Goal: Information Seeking & Learning: Learn about a topic

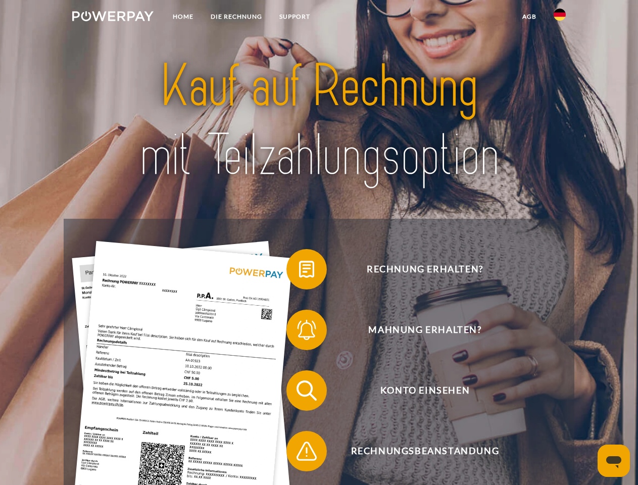
click at [113, 18] on img at bounding box center [112, 16] width 81 height 10
click at [560, 18] on img at bounding box center [560, 15] width 12 height 12
click at [529, 17] on link "agb" at bounding box center [529, 17] width 31 height 18
click at [299, 271] on span at bounding box center [291, 269] width 51 height 51
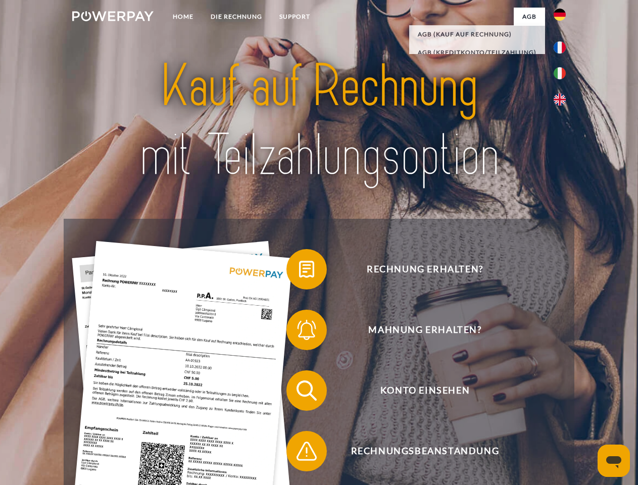
click at [299, 332] on span at bounding box center [291, 330] width 51 height 51
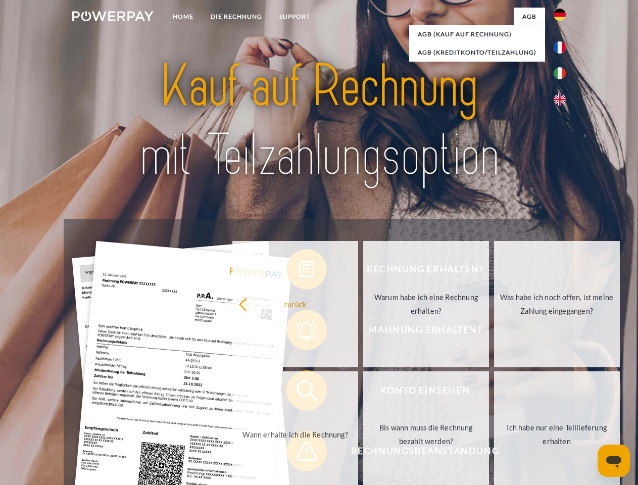
click at [363, 393] on link "Bis wann muss die Rechnung bezahlt werden?" at bounding box center [426, 434] width 126 height 126
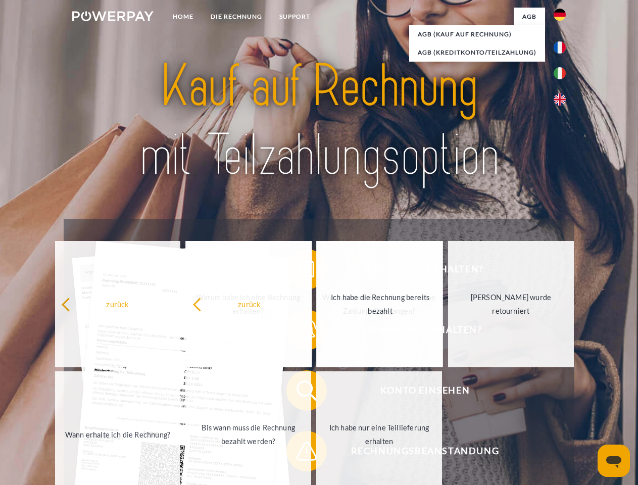
click at [299, 453] on span at bounding box center [291, 451] width 51 height 51
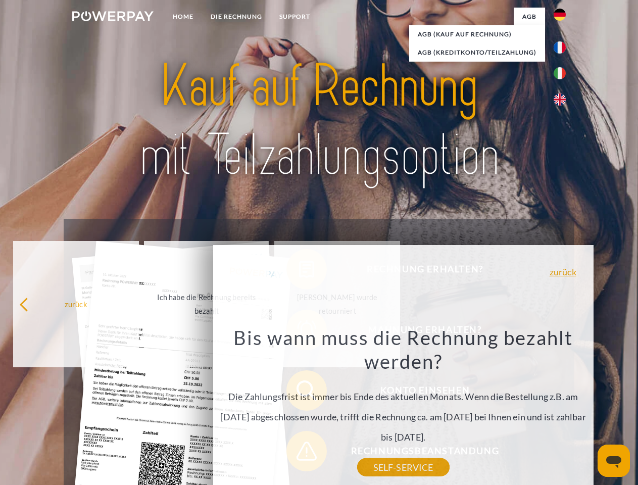
click at [614, 461] on icon "Messaging-Fenster öffnen" at bounding box center [613, 462] width 15 height 12
